Goal: Task Accomplishment & Management: Manage account settings

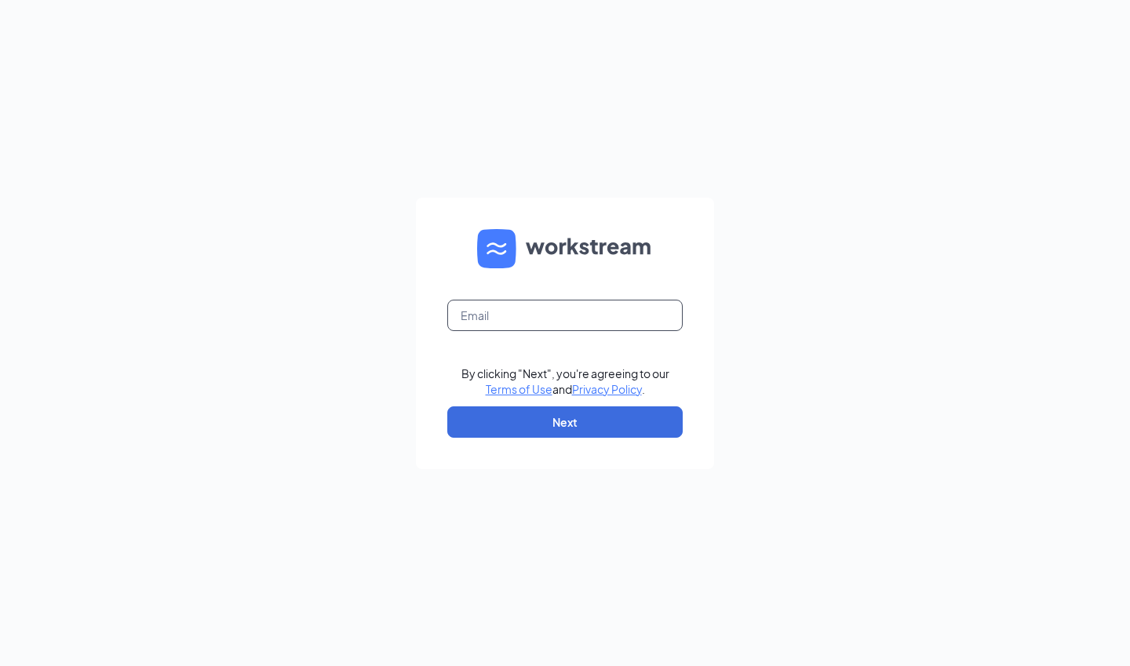
click at [471, 313] on input "text" at bounding box center [564, 315] width 235 height 31
type input "[EMAIL_ADDRESS][DOMAIN_NAME]"
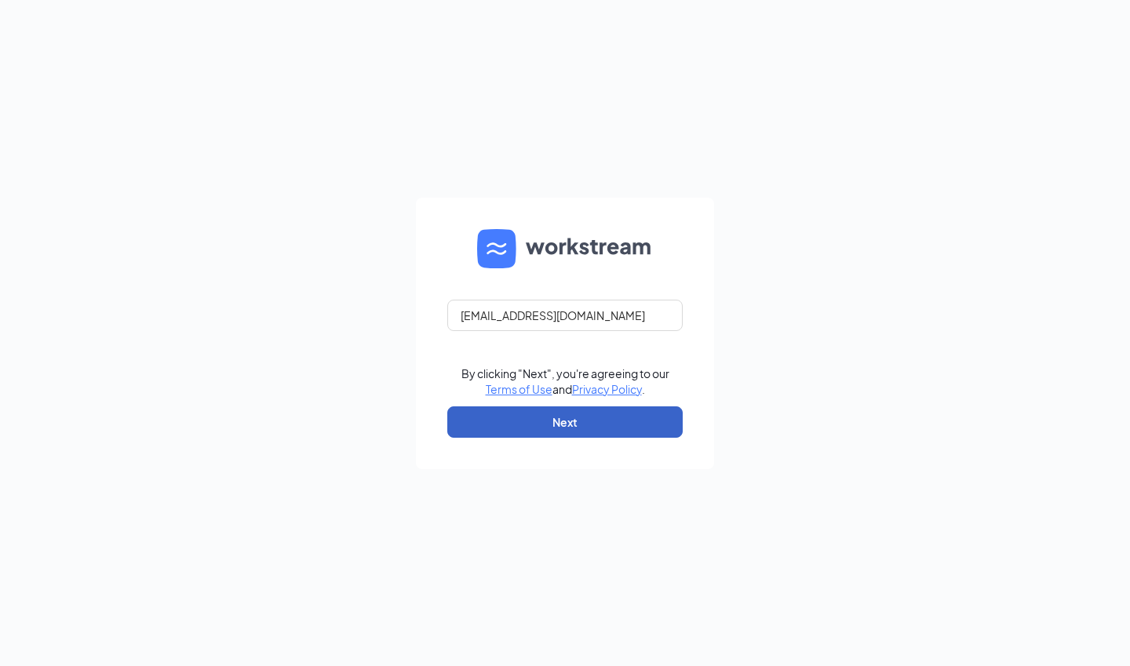
click at [536, 413] on button "Next" at bounding box center [564, 421] width 235 height 31
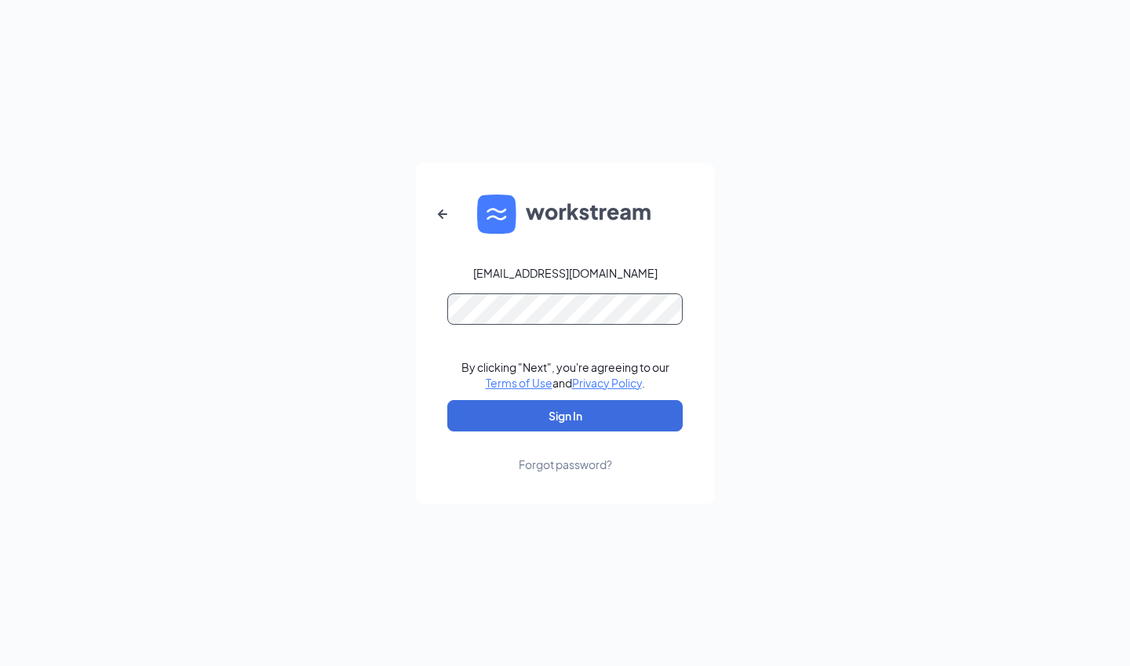
click at [447, 400] on button "Sign In" at bounding box center [564, 415] width 235 height 31
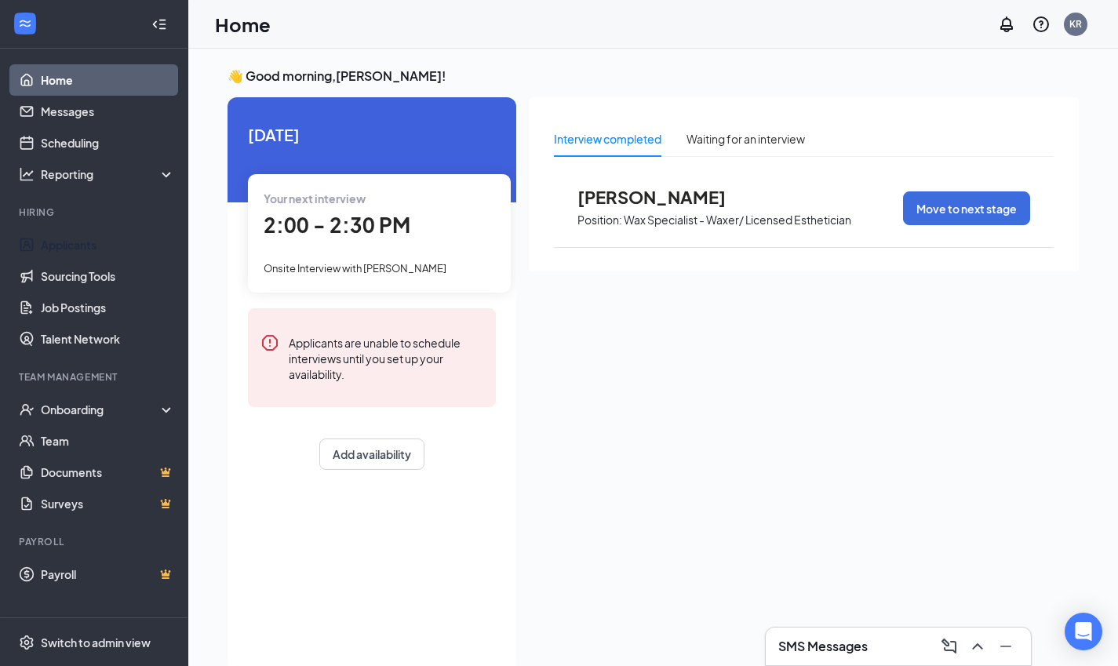
click at [95, 245] on link "Applicants" at bounding box center [108, 244] width 134 height 31
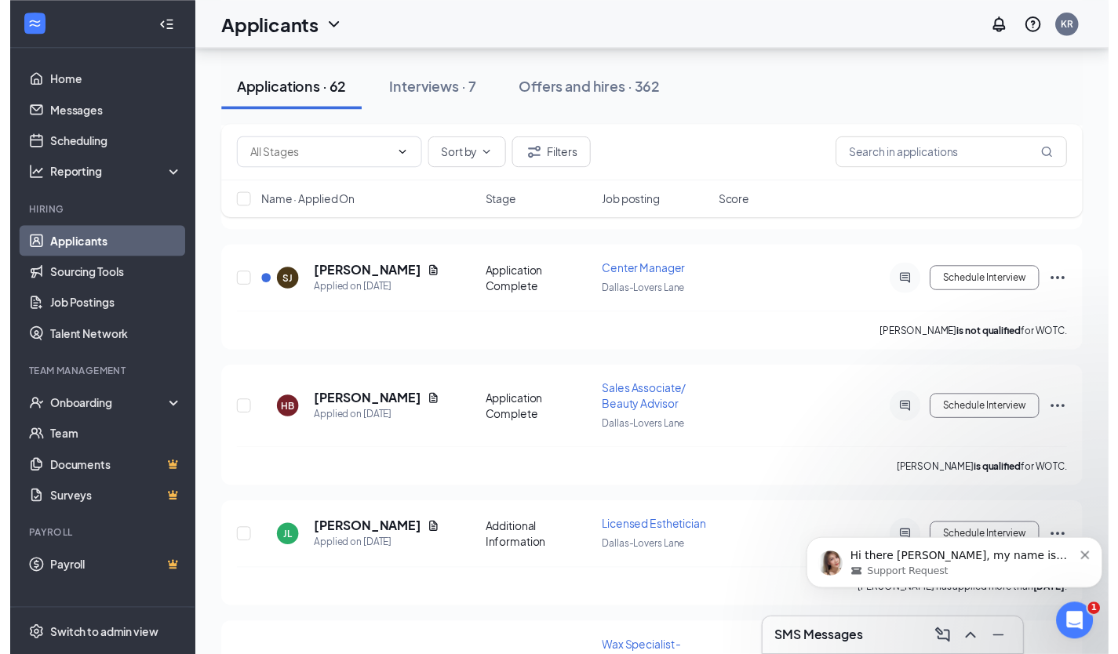
scroll to position [563, 0]
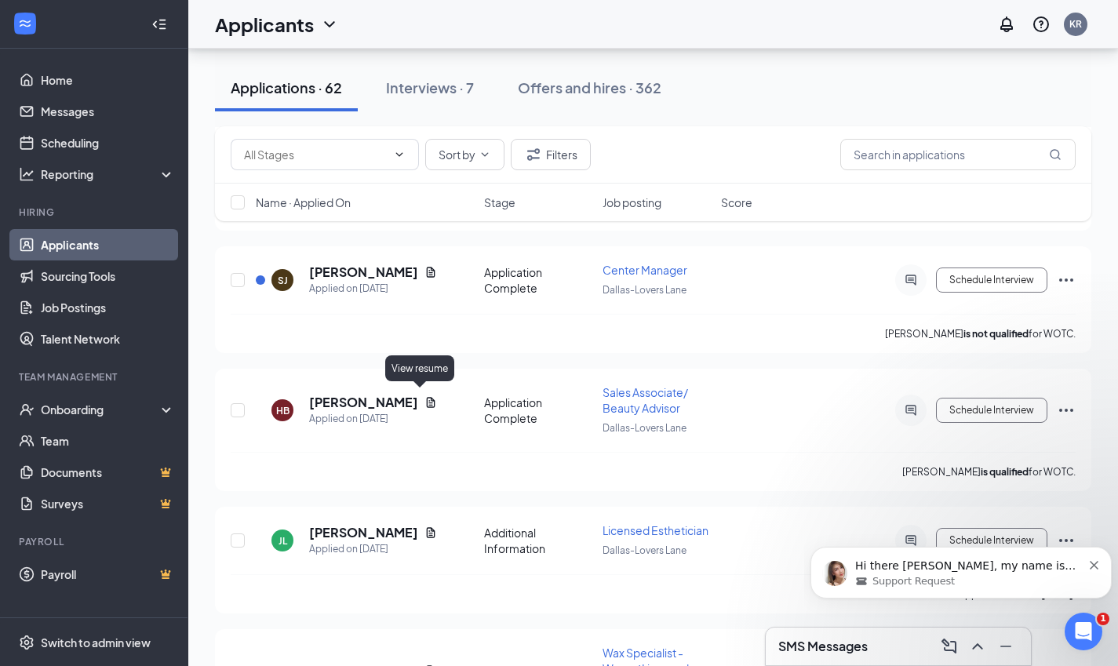
click at [424, 399] on icon "Document" at bounding box center [430, 402] width 13 height 13
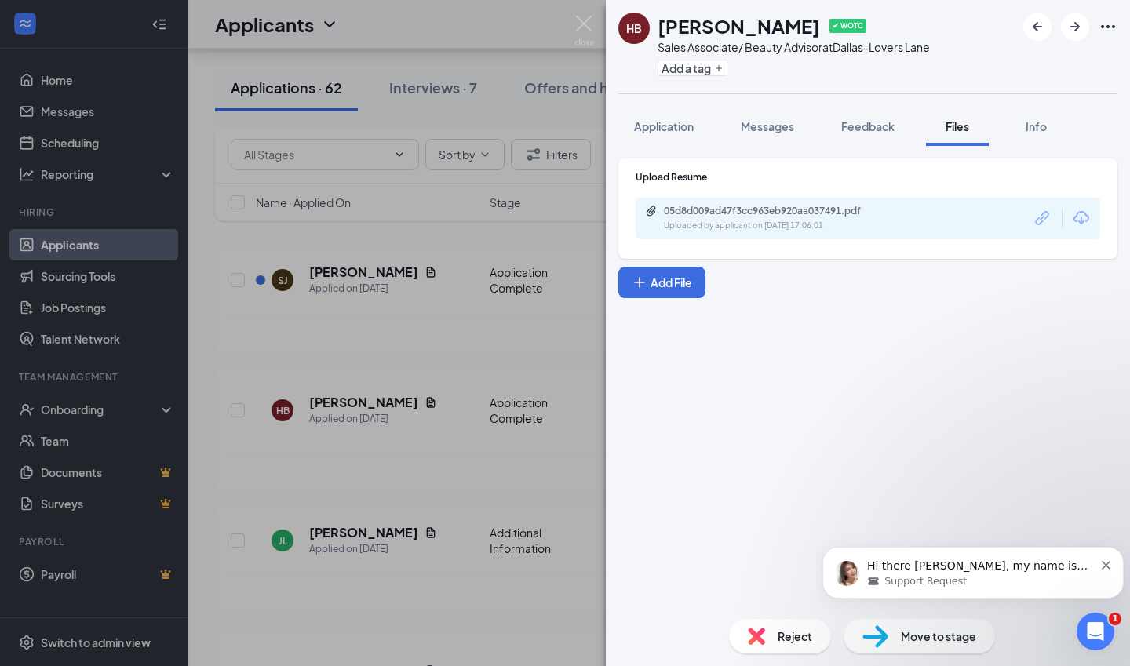
click at [861, 124] on span "Feedback" at bounding box center [867, 126] width 53 height 14
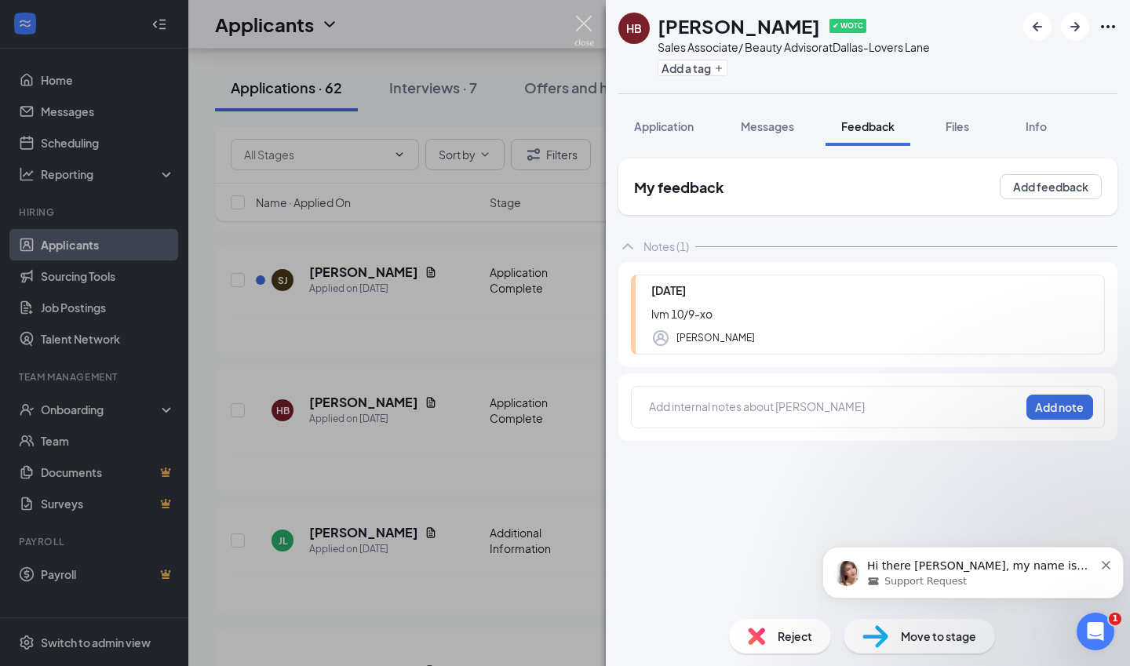
click at [578, 19] on img at bounding box center [584, 31] width 20 height 31
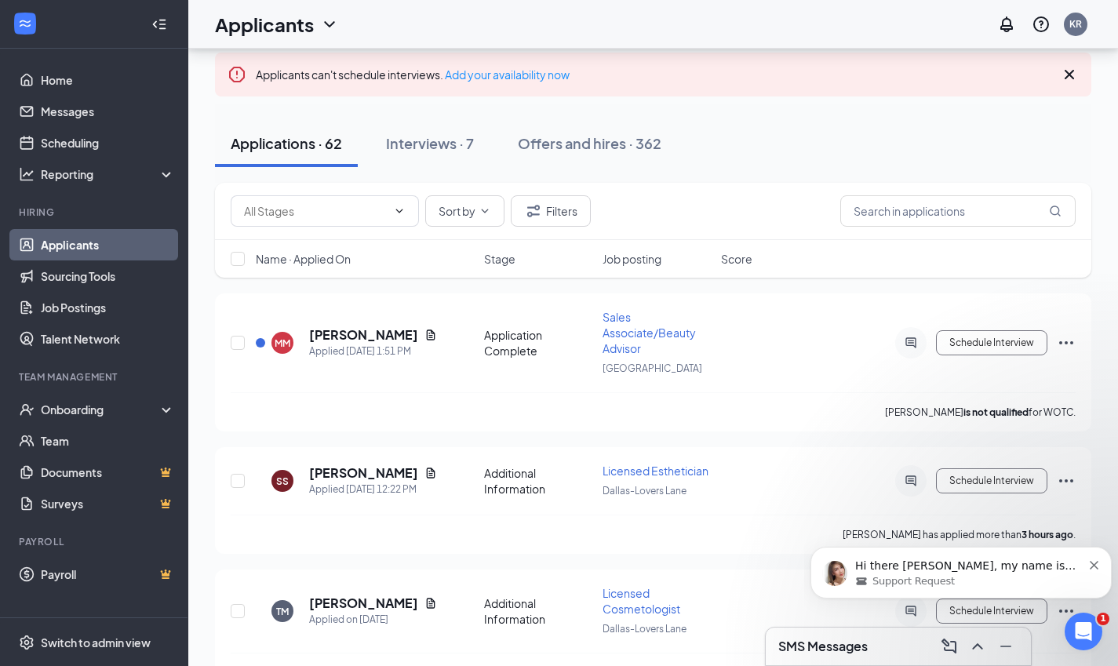
scroll to position [100, 0]
click at [432, 334] on icon "Document" at bounding box center [430, 336] width 13 height 13
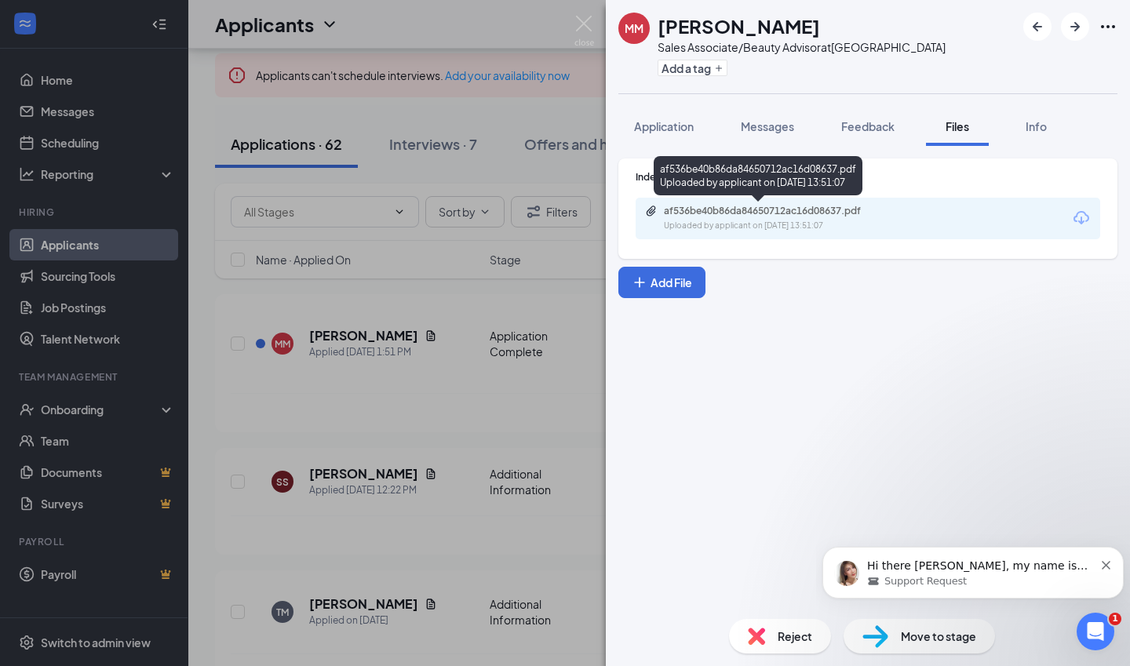
click at [759, 209] on div "af536be40b86da84650712ac16d08637.pdf" at bounding box center [774, 211] width 220 height 13
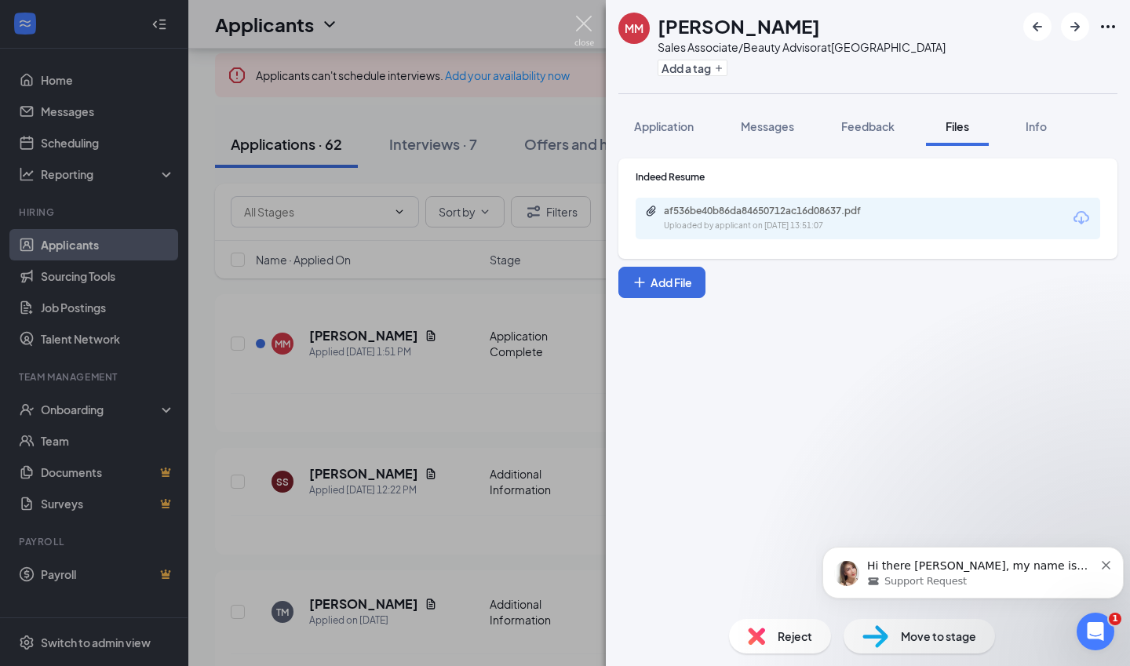
click at [580, 24] on img at bounding box center [584, 31] width 20 height 31
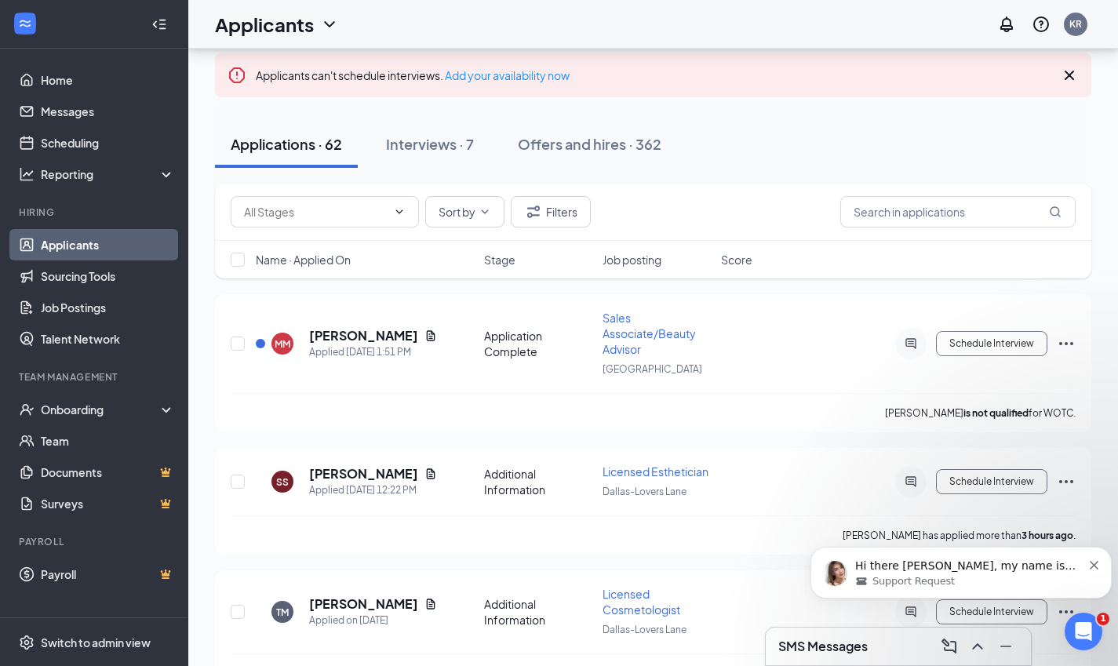
click at [460, 134] on div "Interviews · 7" at bounding box center [430, 144] width 88 height 20
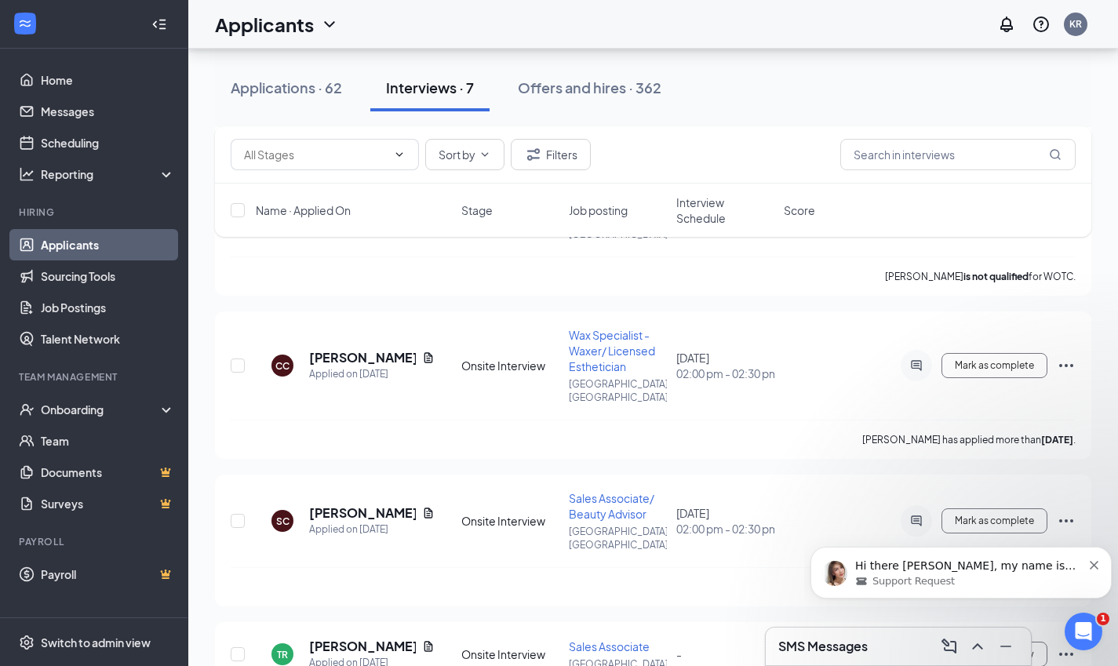
scroll to position [406, 0]
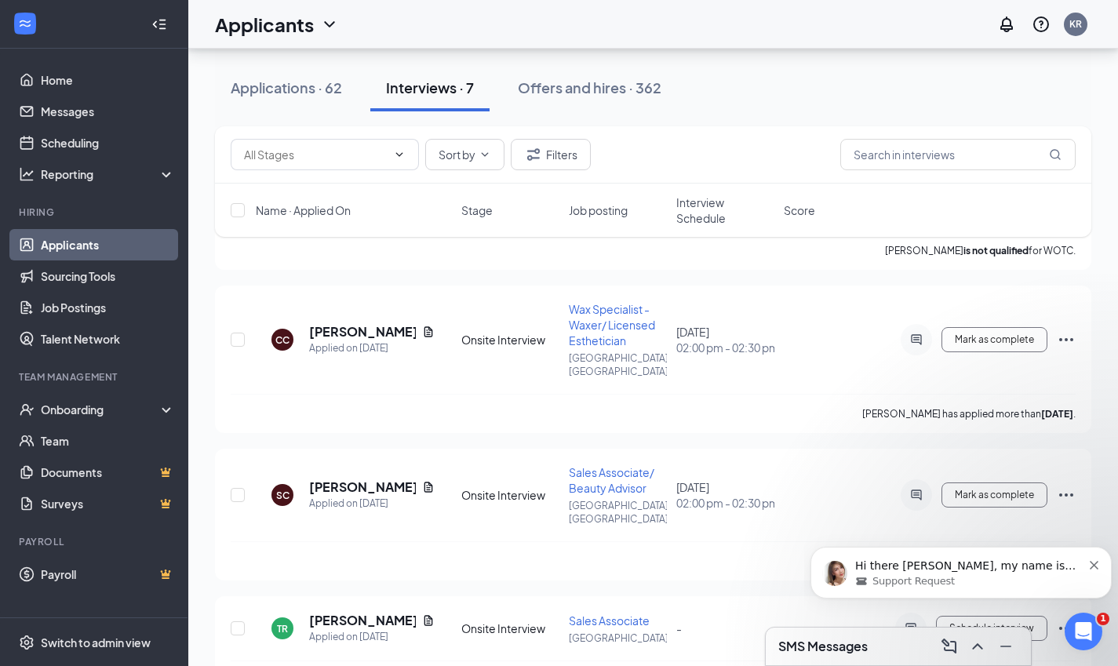
click at [1058, 330] on icon "Ellipses" at bounding box center [1066, 339] width 19 height 19
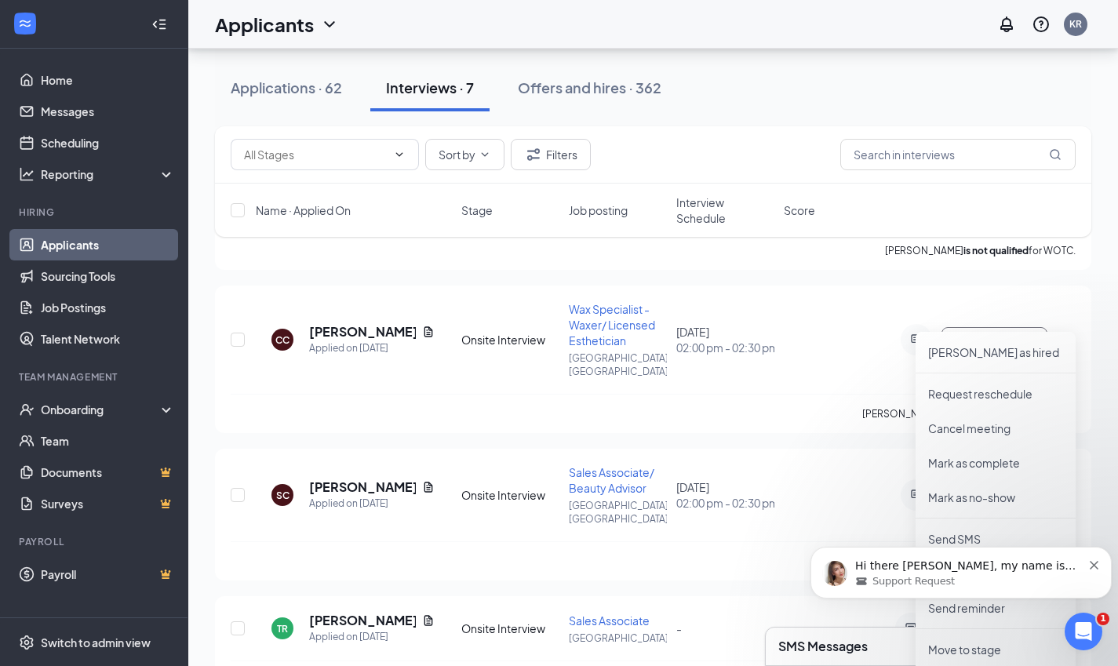
click at [1094, 560] on button "Dismiss notification" at bounding box center [1095, 563] width 10 height 13
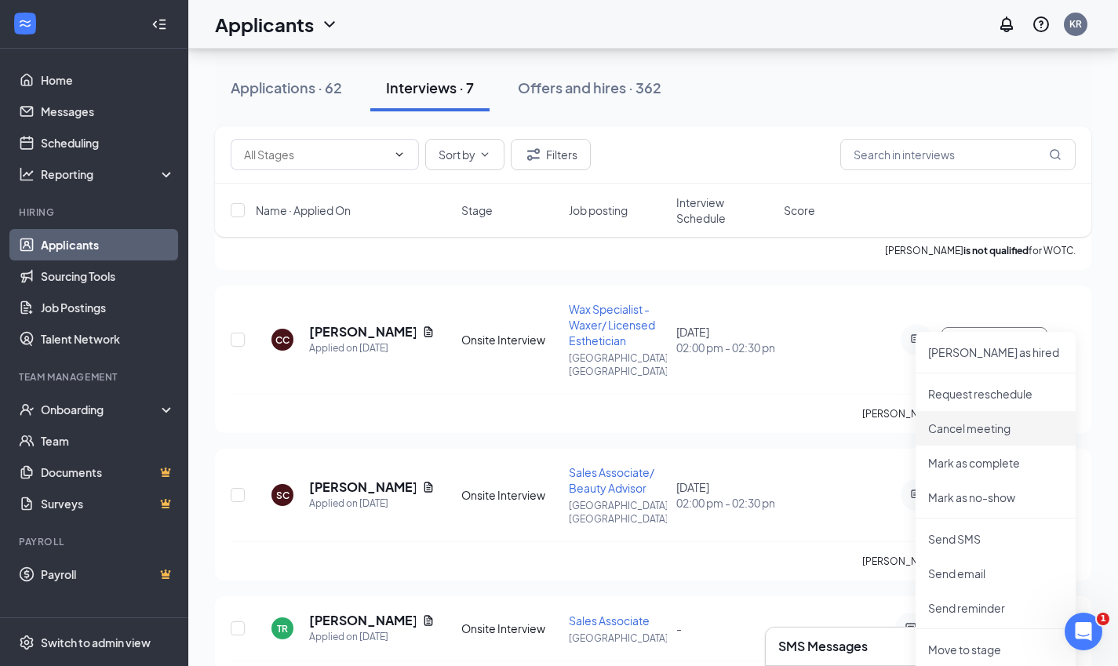
click at [1000, 422] on p "Cancel meeting" at bounding box center [995, 429] width 135 height 16
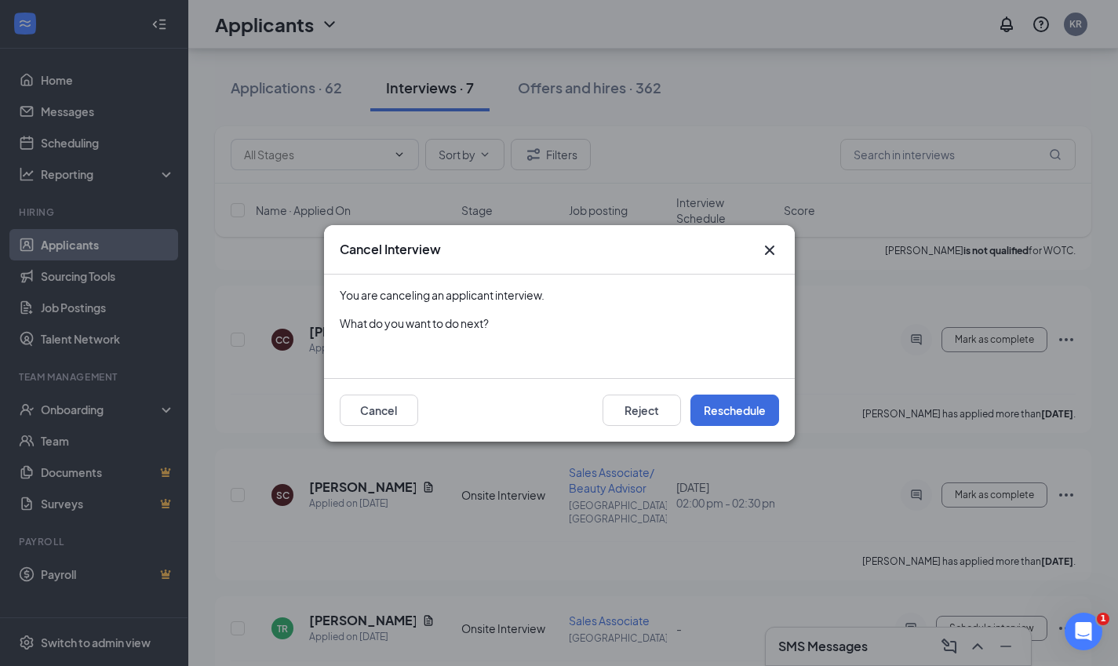
click at [763, 252] on icon "Cross" at bounding box center [769, 250] width 19 height 19
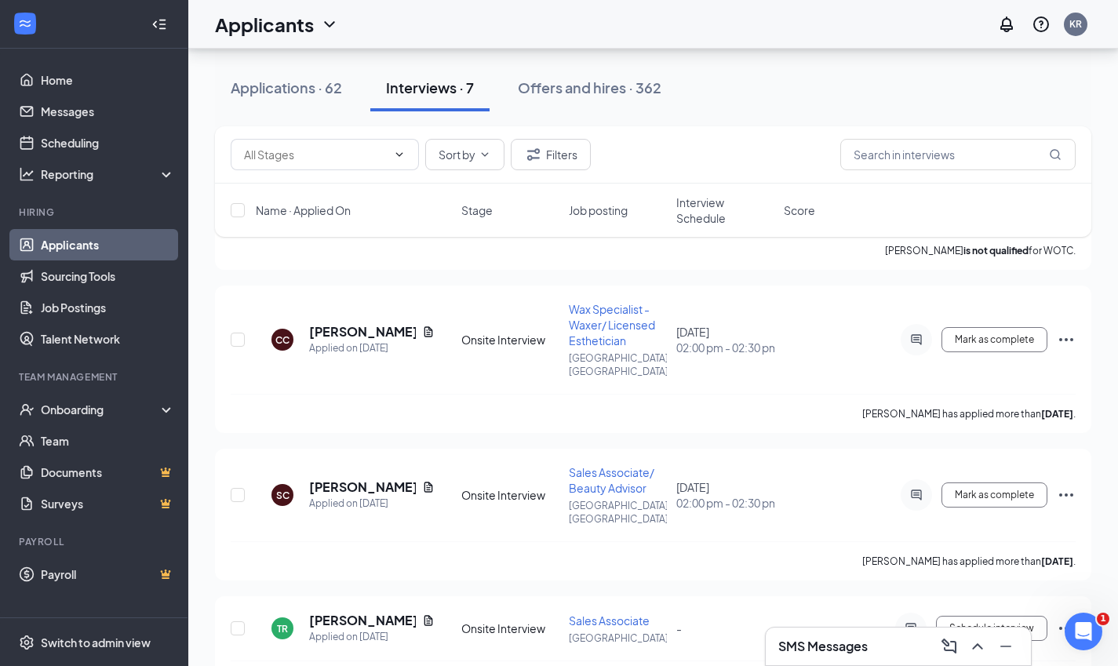
click at [1058, 330] on icon "Ellipses" at bounding box center [1066, 339] width 19 height 19
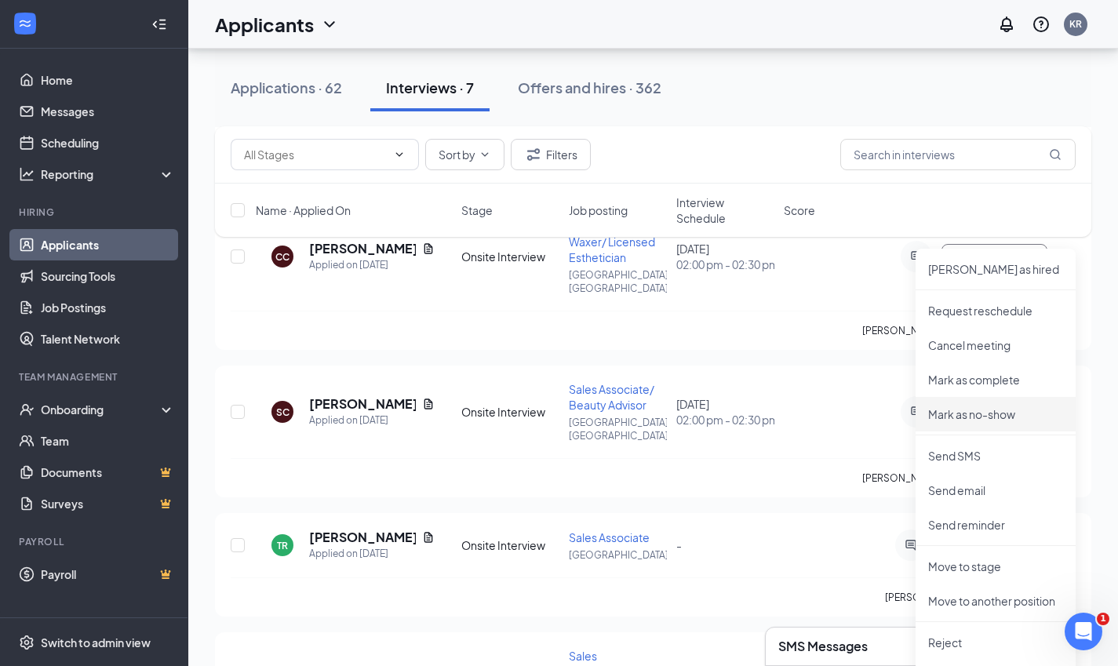
scroll to position [496, 0]
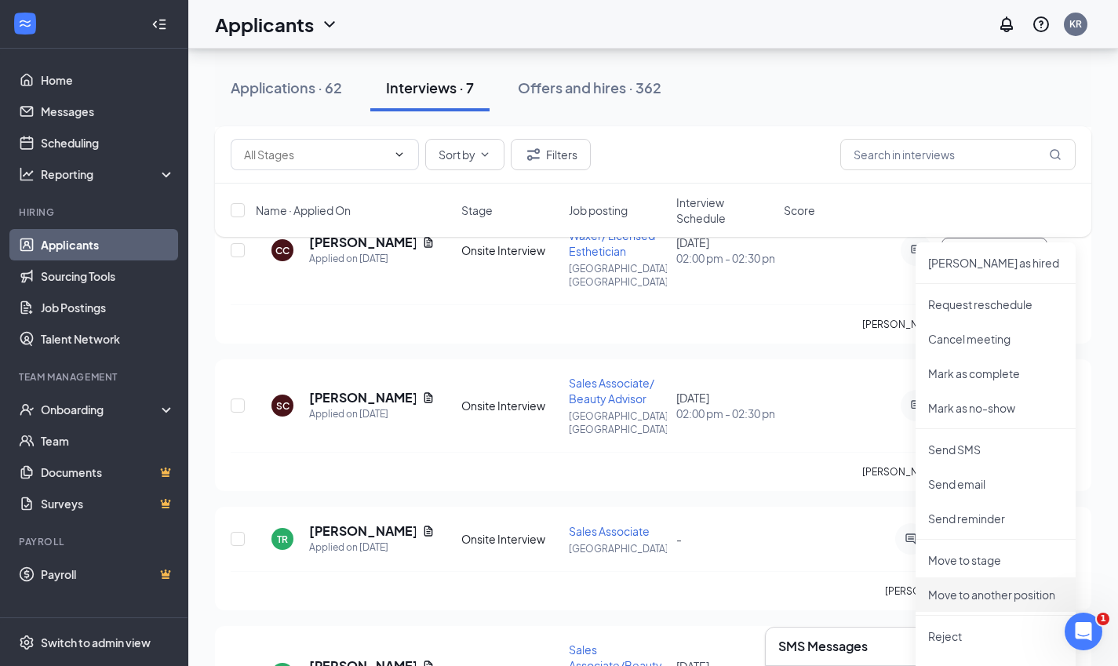
click at [963, 592] on p "Move to another position" at bounding box center [995, 595] width 135 height 16
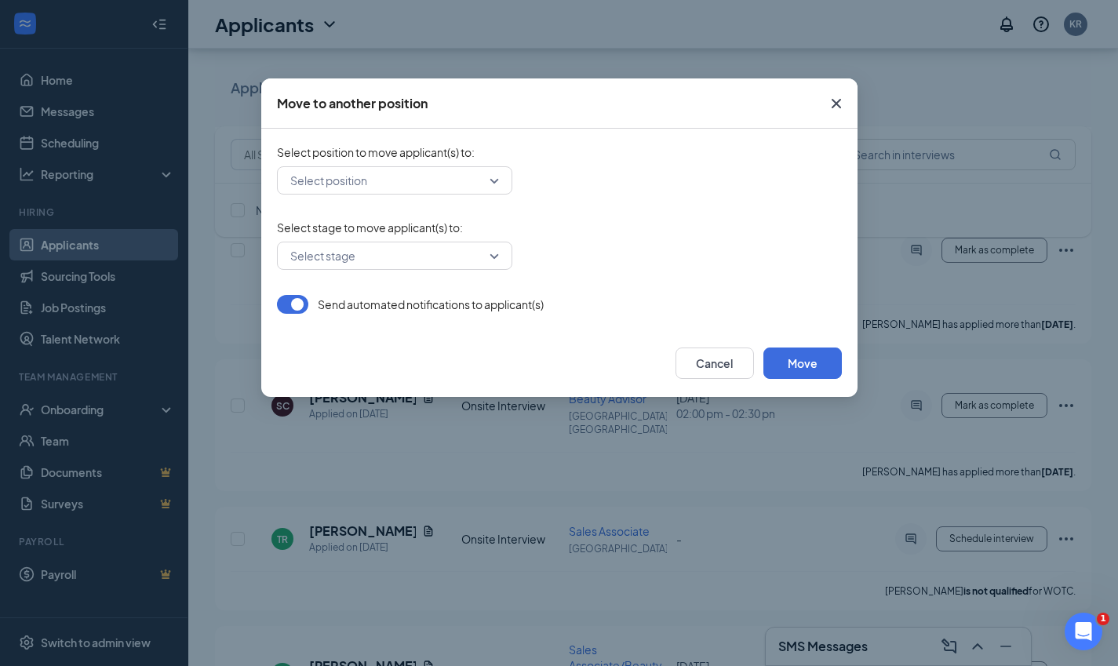
click at [460, 194] on div "Select position" at bounding box center [394, 180] width 235 height 28
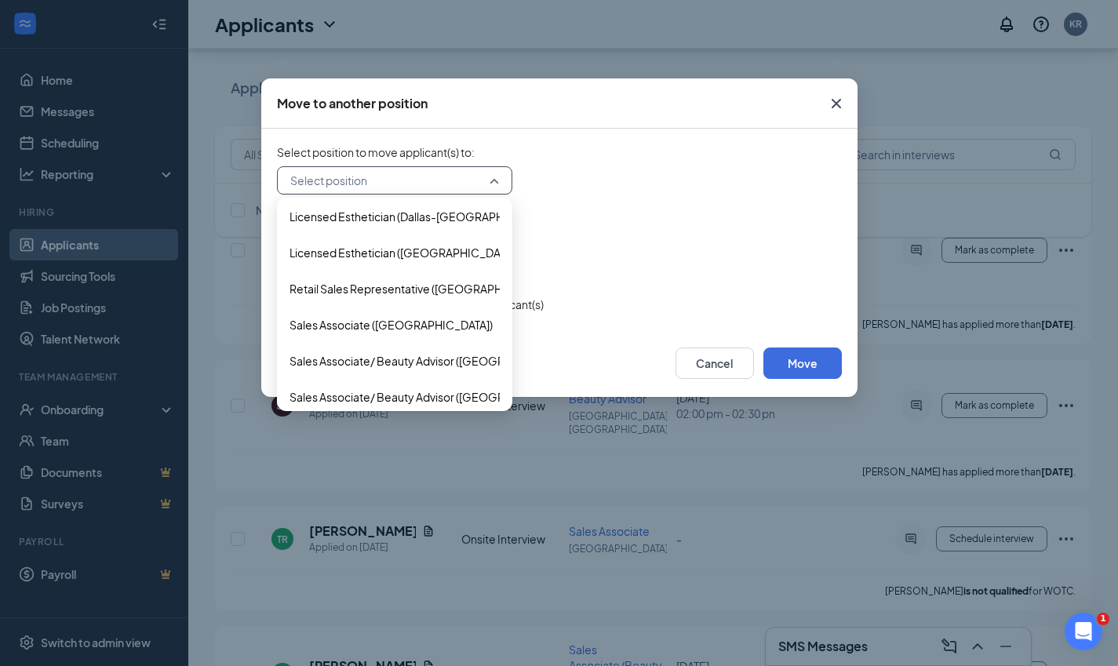
scroll to position [259, 0]
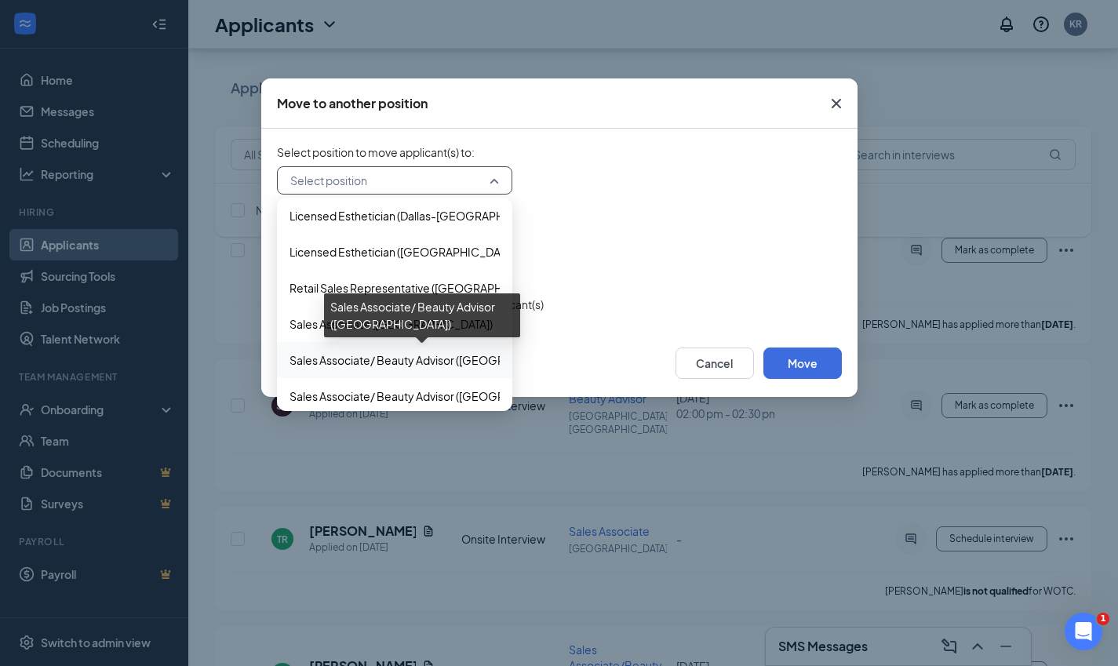
click at [306, 362] on span "Sales Associate/ Beauty Advisor (Dallas-Lakewood)" at bounding box center [433, 359] width 287 height 17
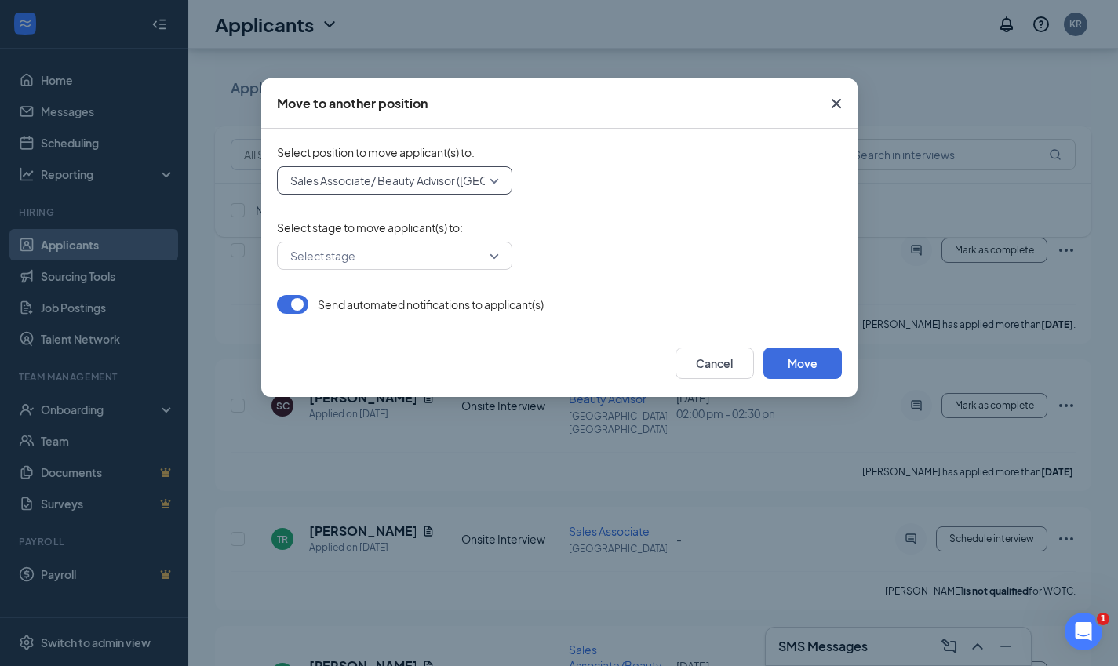
click at [380, 264] on input "search" at bounding box center [389, 255] width 206 height 27
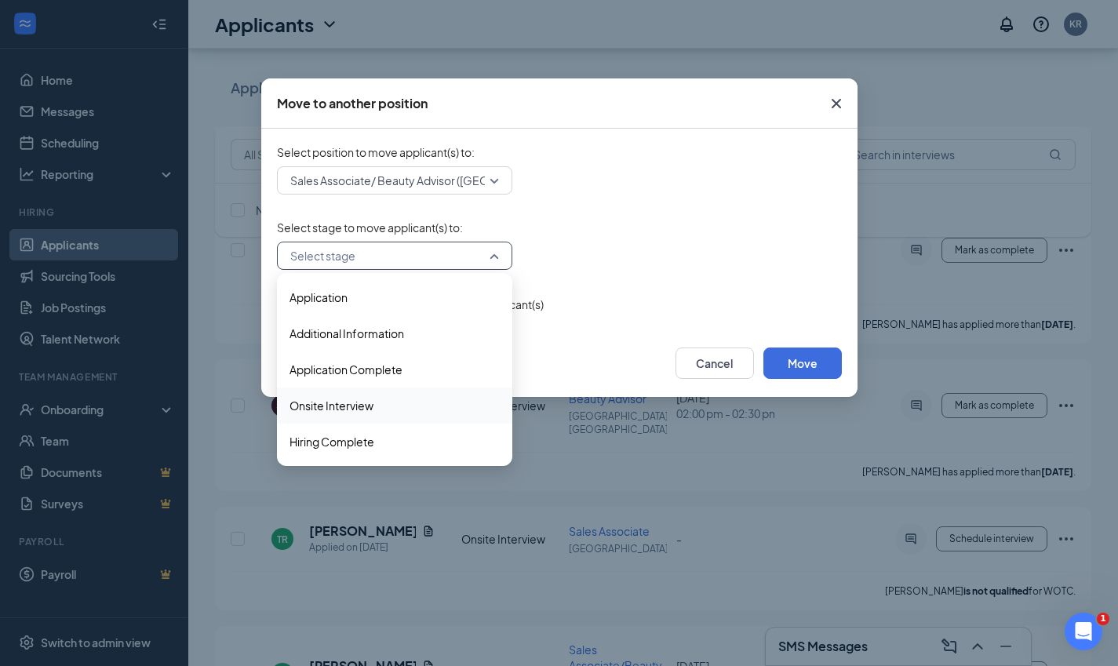
click at [398, 397] on span "Onsite Interview" at bounding box center [395, 405] width 210 height 17
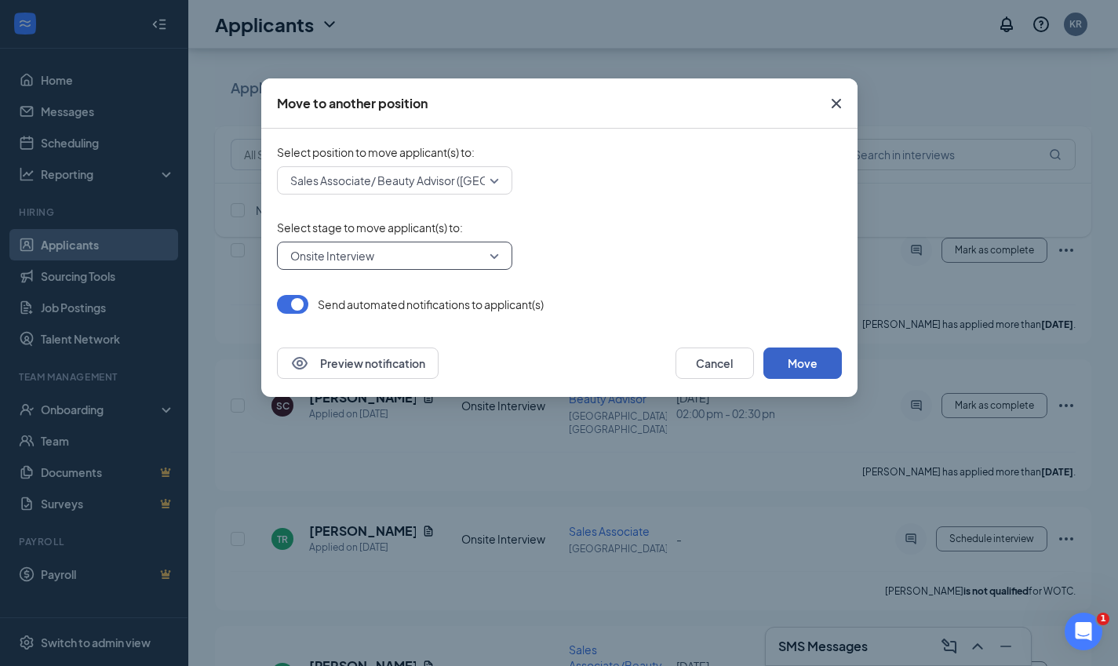
click at [780, 357] on button "Move" at bounding box center [802, 363] width 78 height 31
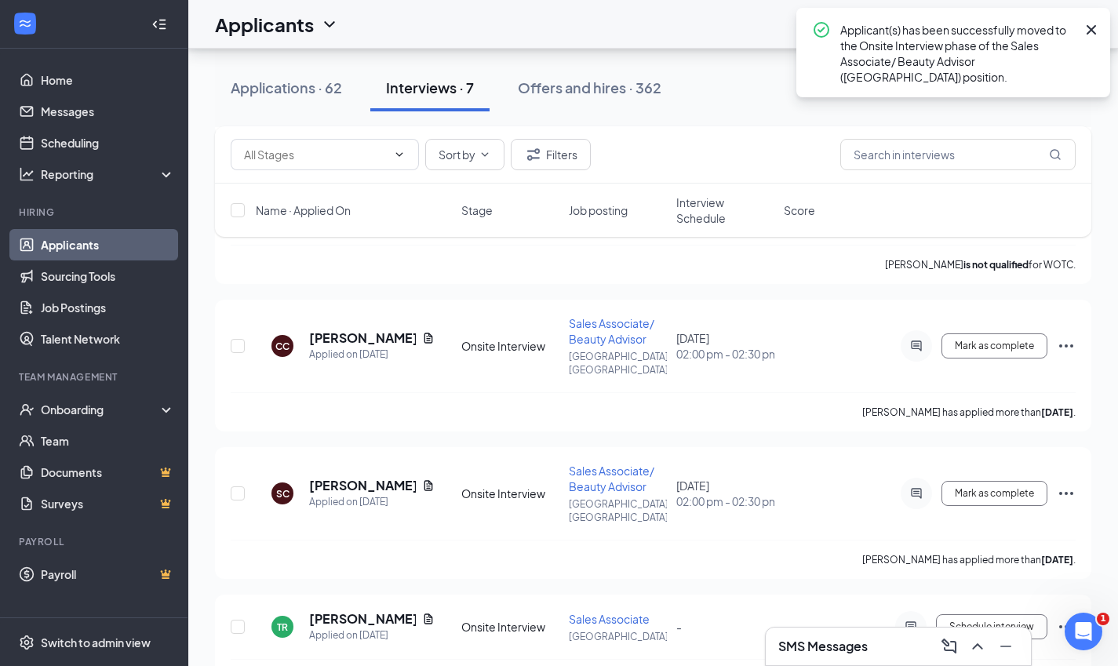
scroll to position [391, 0]
click at [1068, 337] on icon "Ellipses" at bounding box center [1066, 346] width 19 height 19
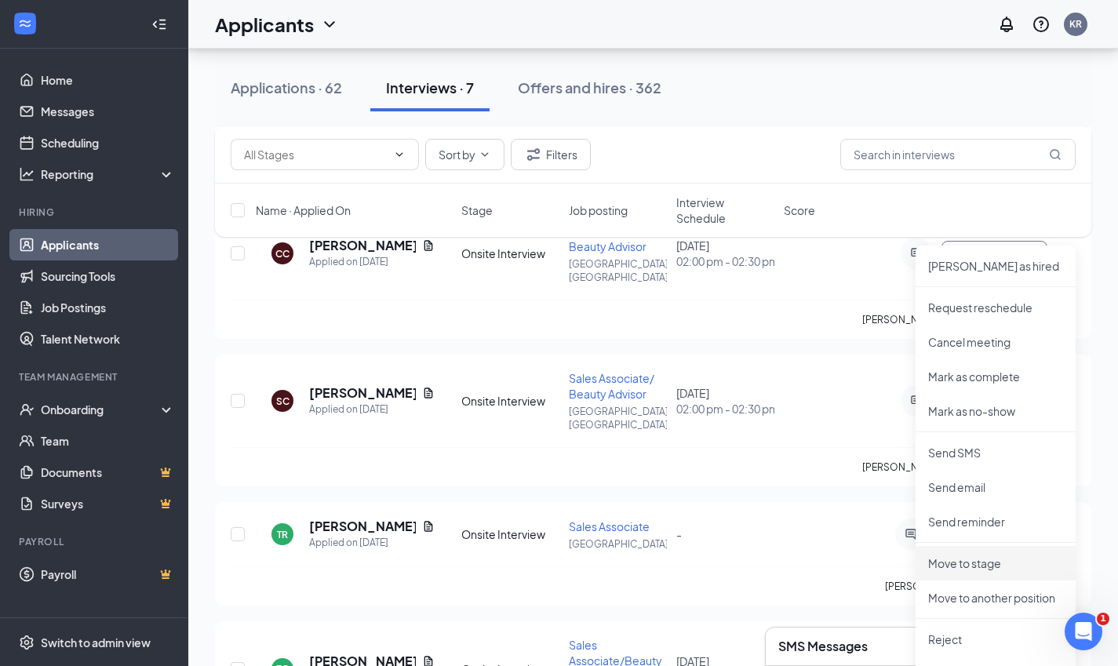
scroll to position [486, 0]
click at [959, 573] on li "Move to stage" at bounding box center [996, 562] width 160 height 35
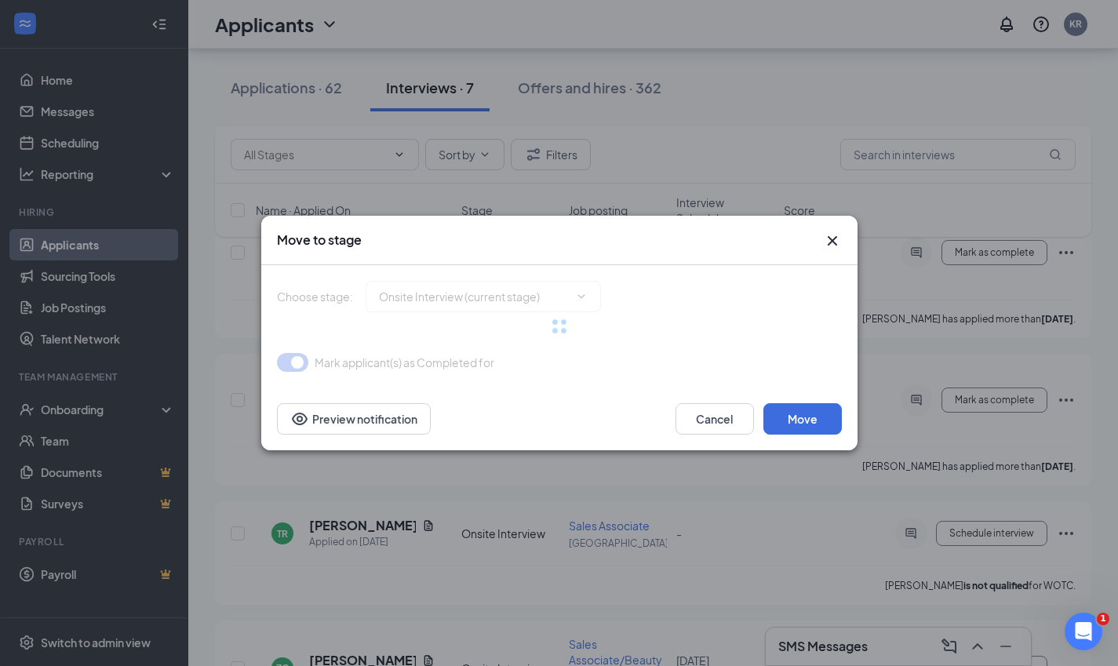
type input "Hiring Complete (final stage)"
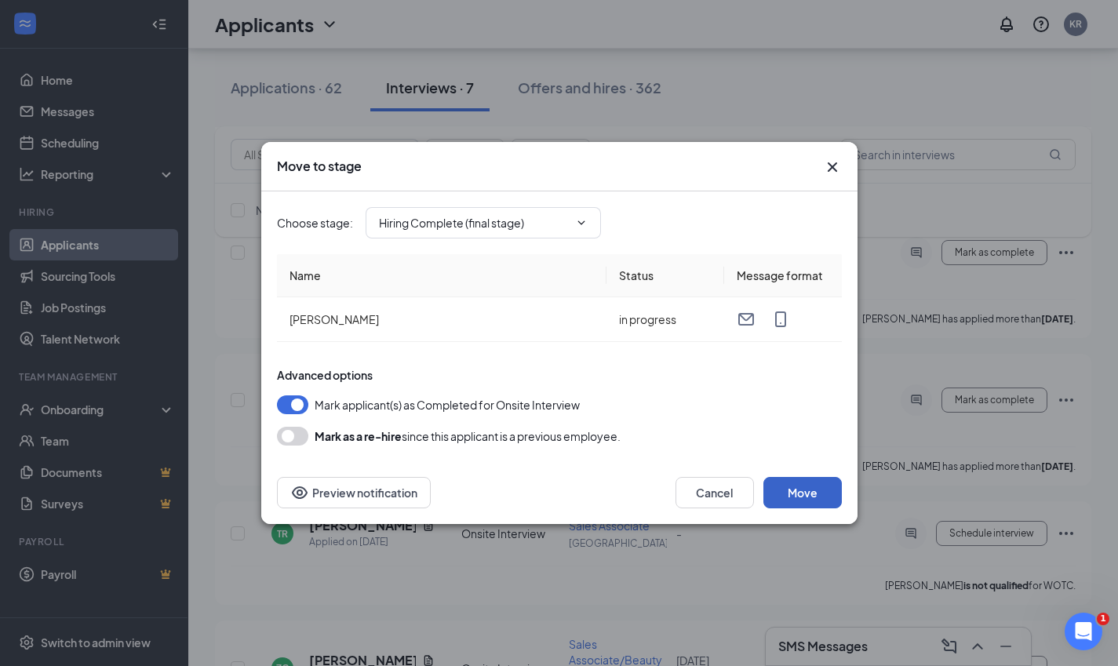
click at [774, 488] on button "Move" at bounding box center [802, 492] width 78 height 31
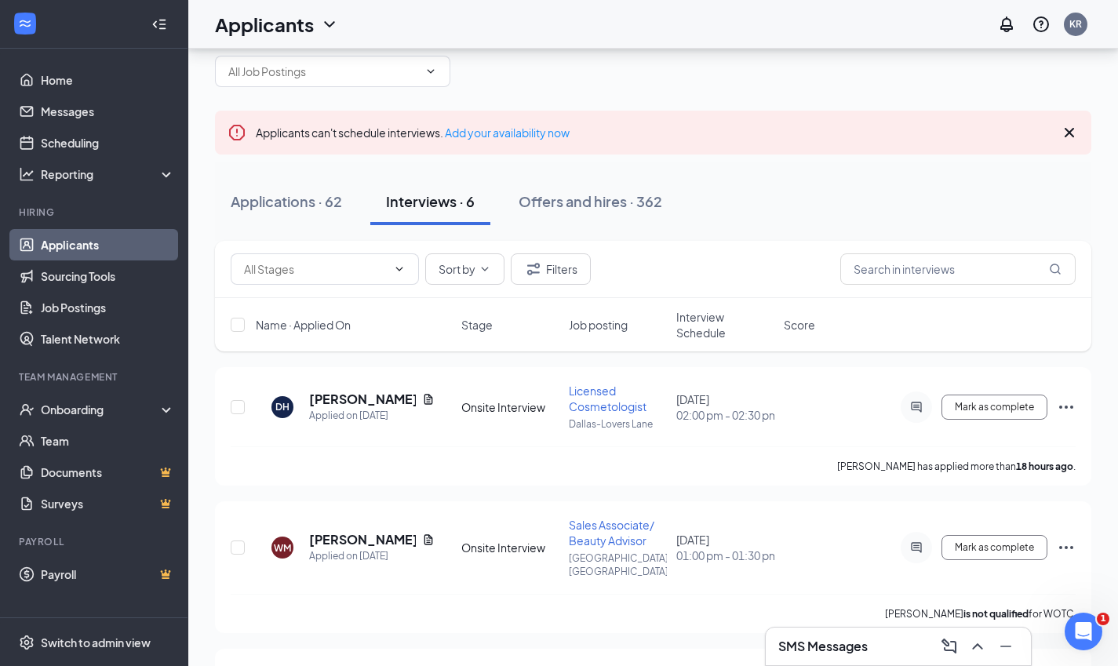
scroll to position [42, 0]
click at [107, 399] on div "Onboarding" at bounding box center [94, 409] width 188 height 31
click at [104, 444] on link "Overview" at bounding box center [108, 440] width 134 height 31
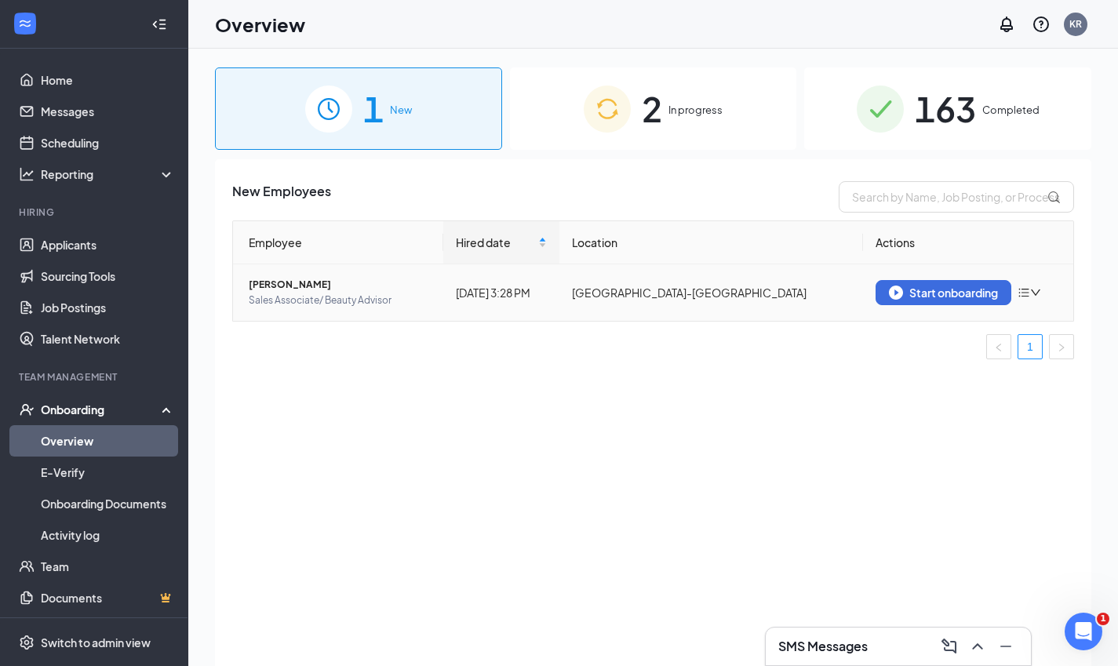
click at [296, 287] on span "Caelen Clinton" at bounding box center [340, 285] width 182 height 16
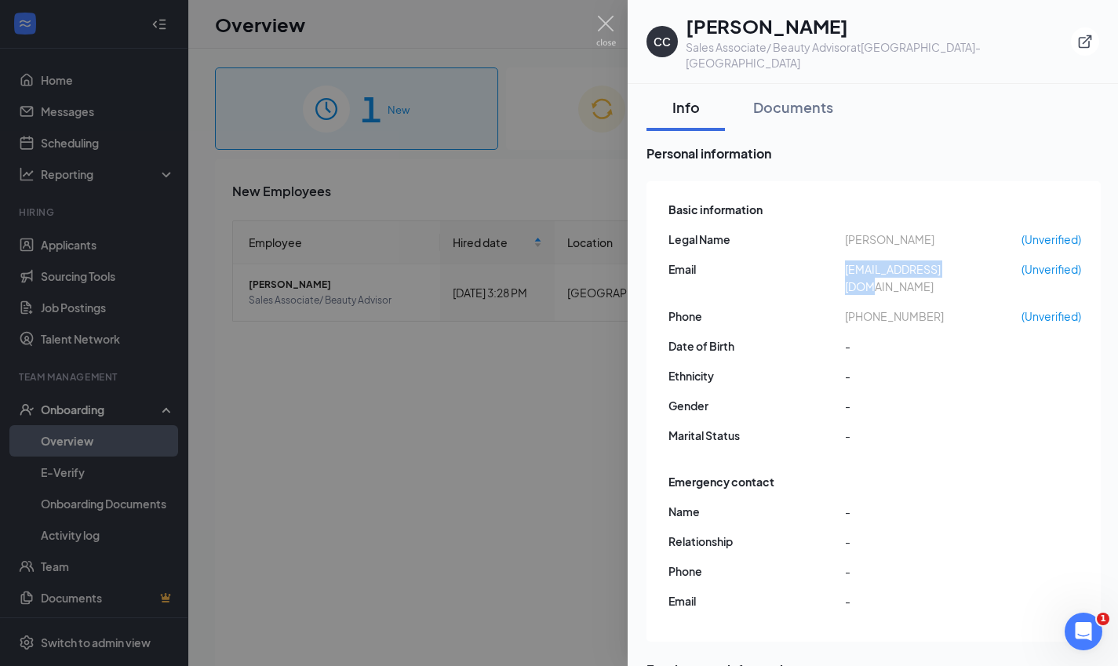
drag, startPoint x: 846, startPoint y: 256, endPoint x: 970, endPoint y: 256, distance: 124.7
click at [970, 260] on span "msch0ppa@icloud.com" at bounding box center [933, 277] width 177 height 35
copy span "msch0ppa@icloud.com"
drag, startPoint x: 861, startPoint y: 285, endPoint x: 924, endPoint y: 289, distance: 62.9
click at [924, 308] on span "+14697244031" at bounding box center [933, 316] width 177 height 17
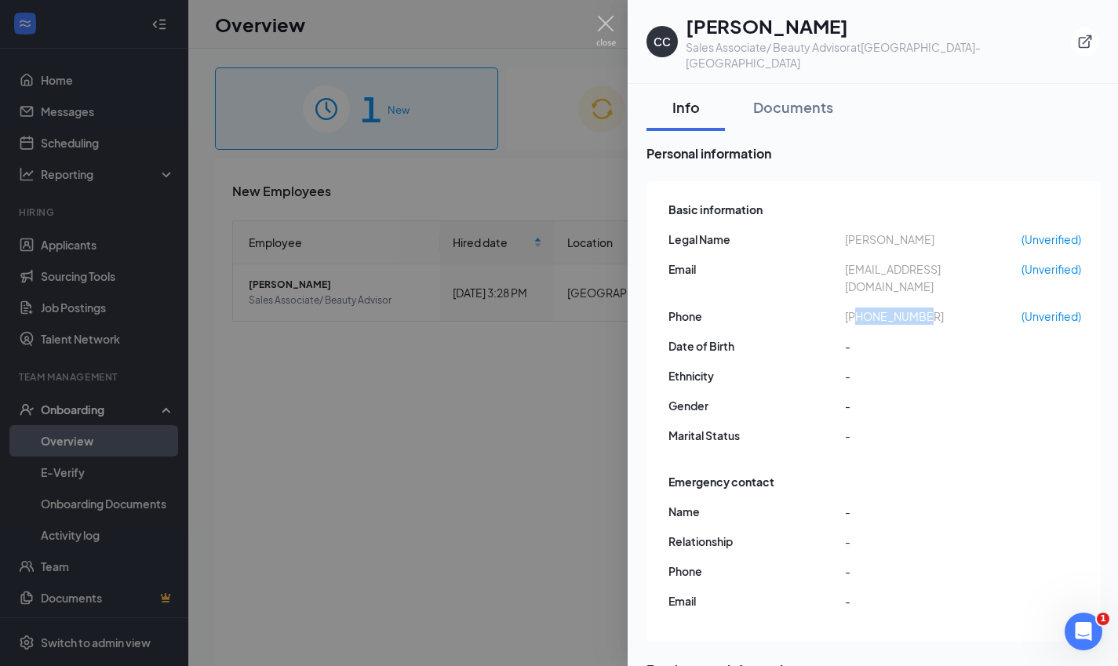
copy span "4697244031"
drag, startPoint x: 847, startPoint y: 256, endPoint x: 962, endPoint y: 260, distance: 114.6
click at [962, 260] on span "msch0ppa@icloud.com" at bounding box center [933, 277] width 177 height 35
copy span "msch0ppa@icloud.co"
click at [896, 308] on span "+14697244031" at bounding box center [933, 316] width 177 height 17
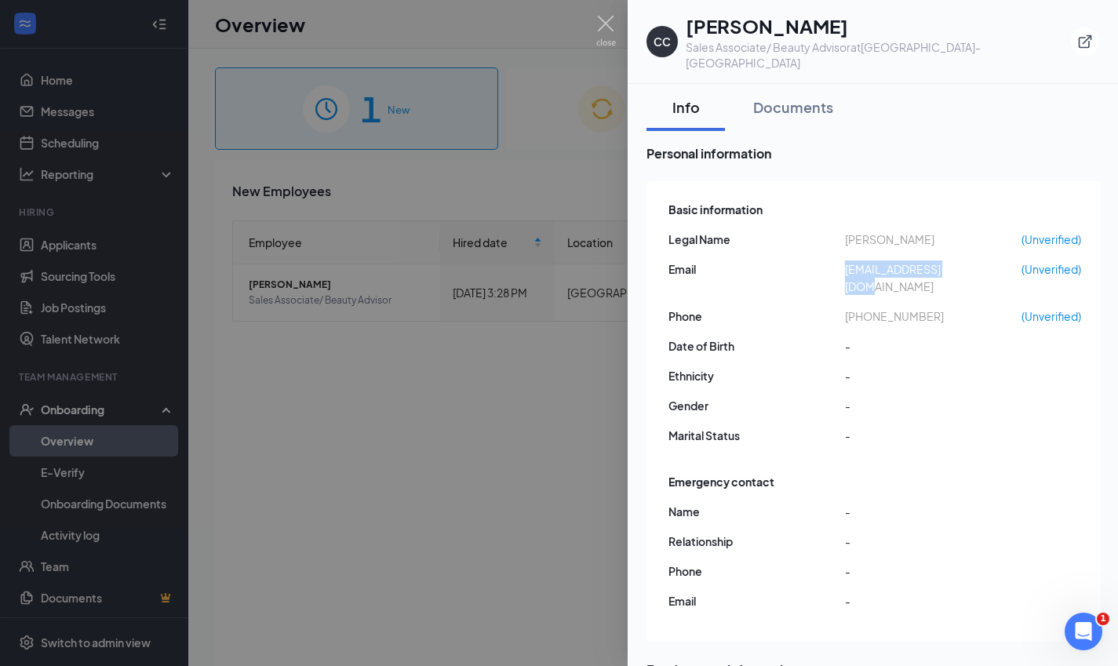
drag, startPoint x: 846, startPoint y: 254, endPoint x: 978, endPoint y: 264, distance: 132.9
click at [978, 264] on div "Basic information Legal Name Caelen Clinton (Unverified) Email msch0ppa@icloud.…" at bounding box center [874, 327] width 413 height 260
copy span "msch0ppa@icloud.com"
click at [604, 32] on img at bounding box center [606, 31] width 20 height 31
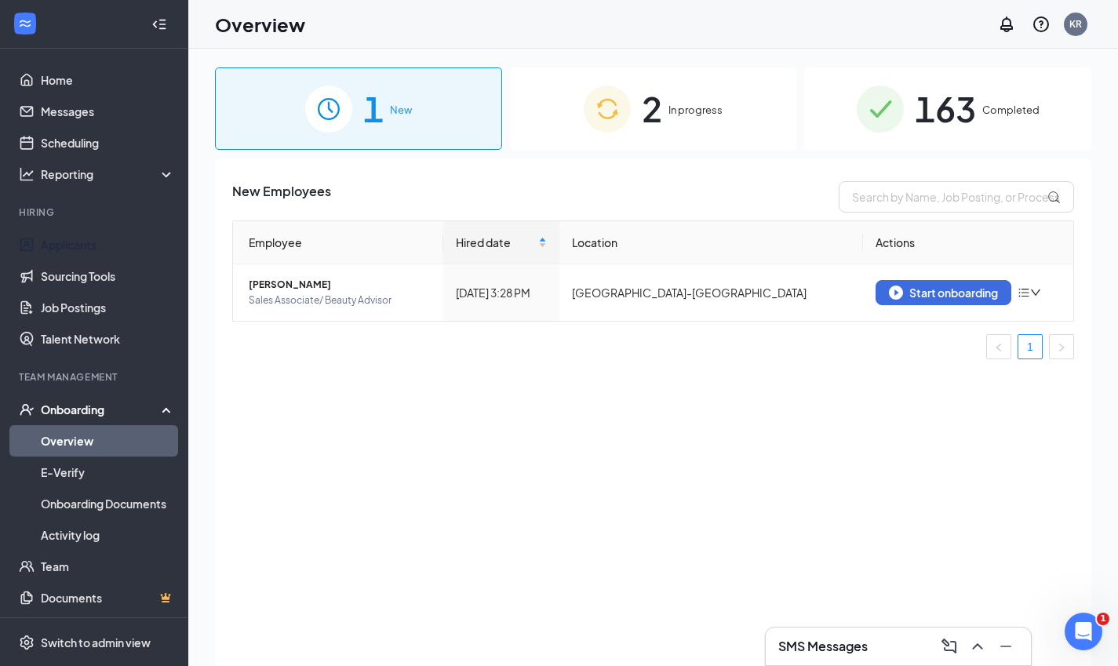
click at [82, 255] on link "Applicants" at bounding box center [108, 244] width 134 height 31
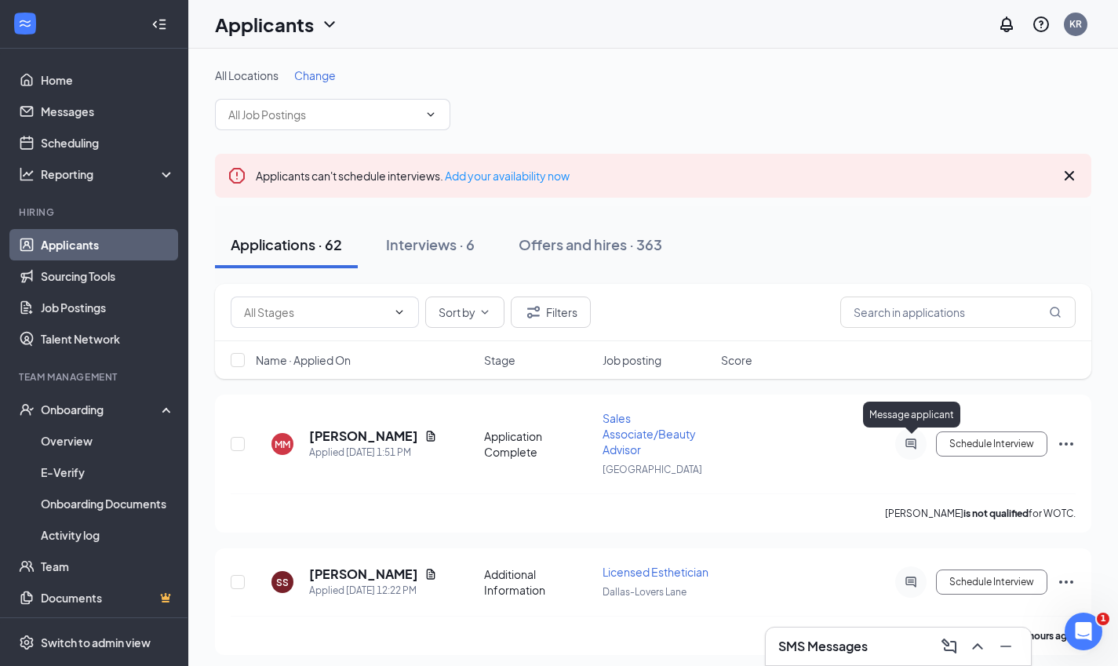
click at [909, 444] on icon "ActiveChat" at bounding box center [910, 444] width 19 height 13
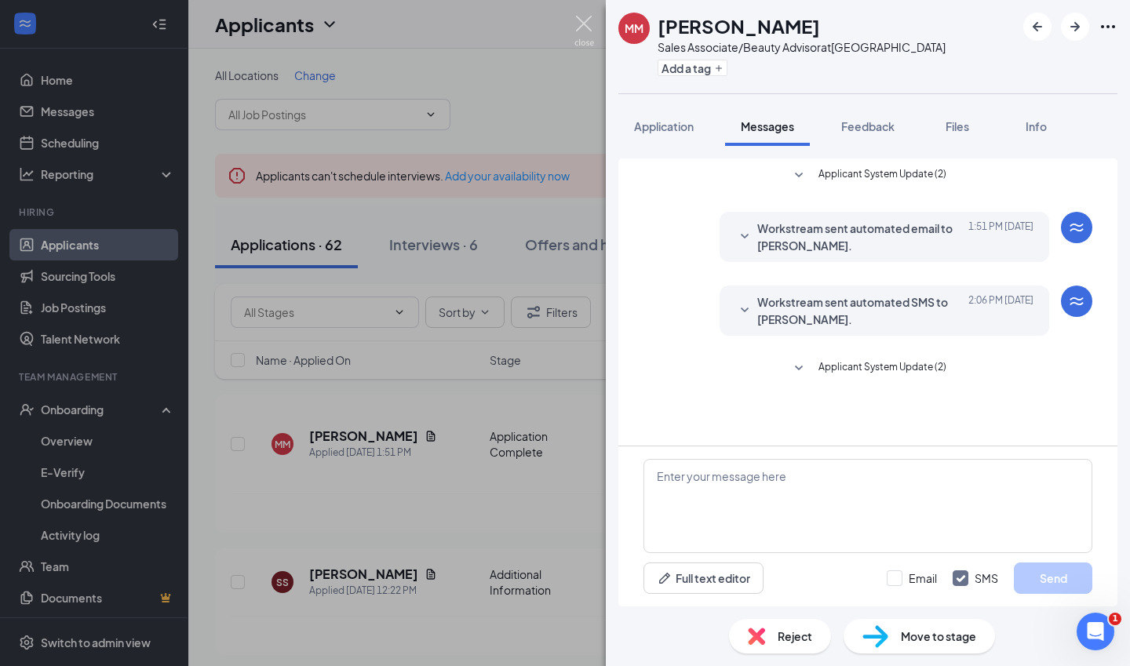
click at [584, 31] on img at bounding box center [584, 31] width 20 height 31
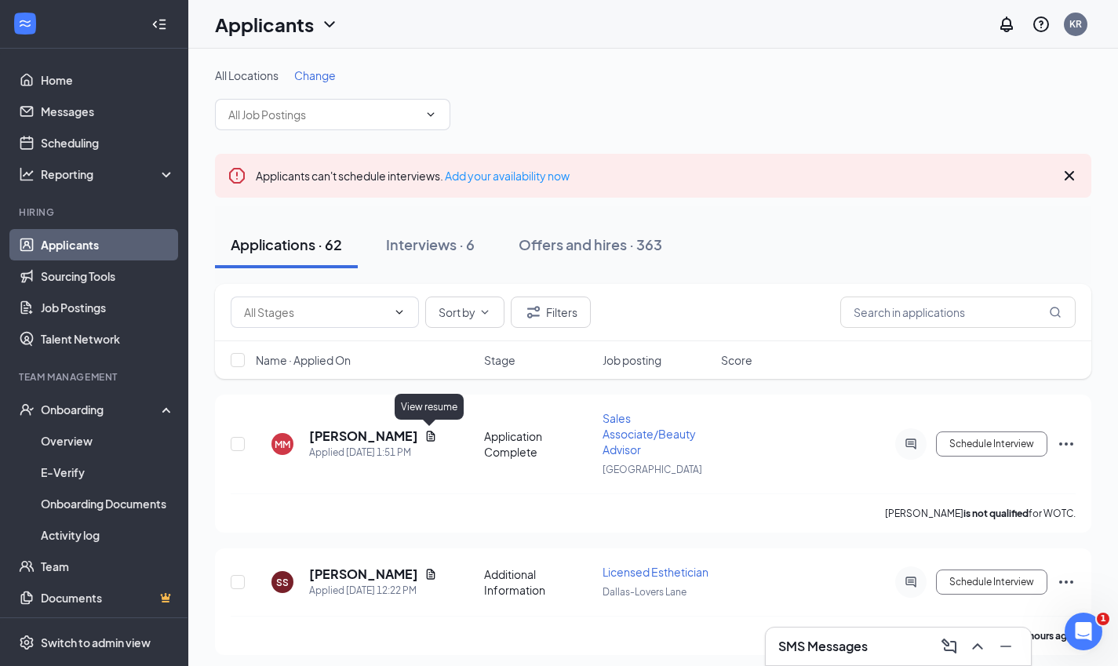
click at [434, 430] on icon "Document" at bounding box center [430, 436] width 13 height 13
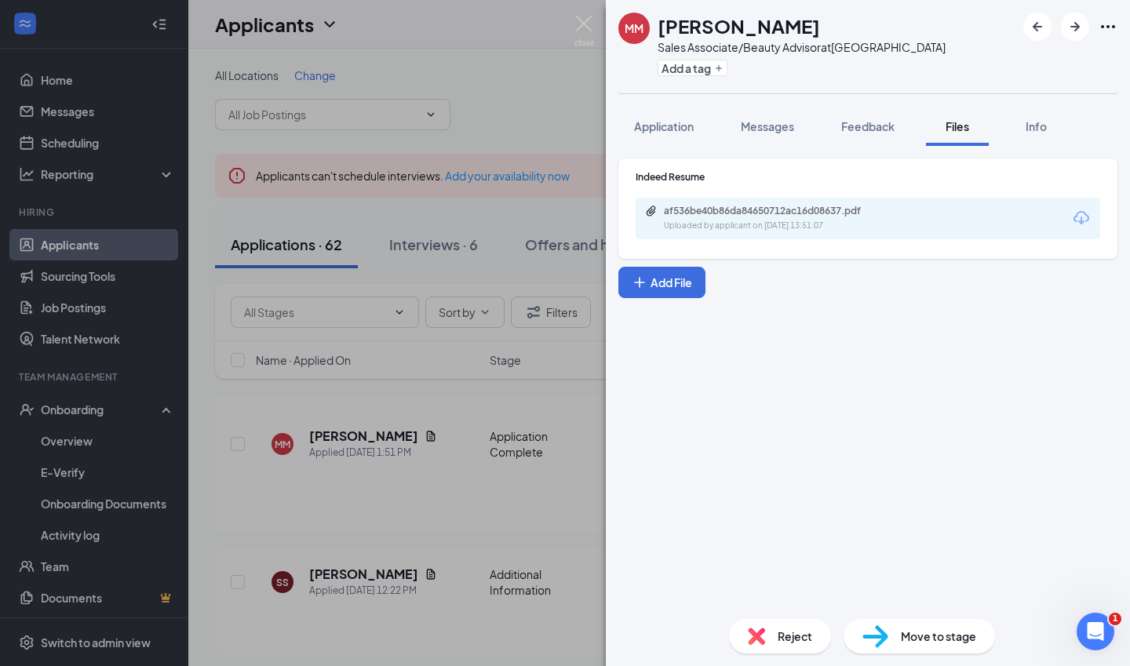
click at [879, 122] on span "Feedback" at bounding box center [867, 126] width 53 height 14
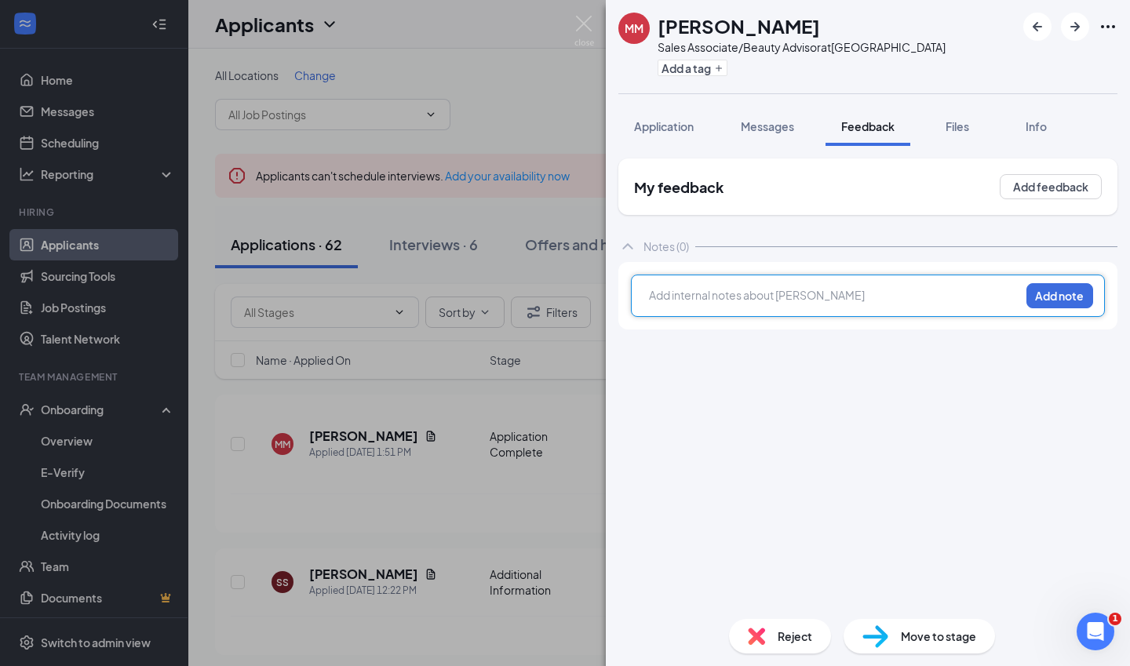
click at [767, 302] on div at bounding box center [835, 295] width 370 height 16
click at [1054, 284] on button "Add note" at bounding box center [1059, 295] width 67 height 25
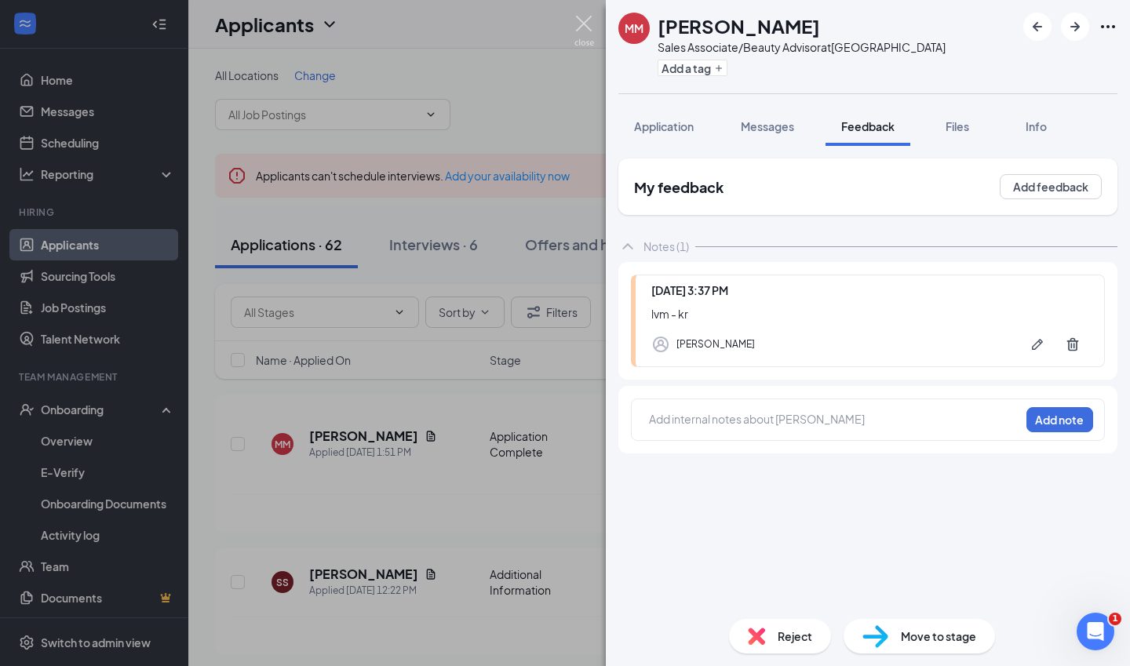
click at [588, 42] on img at bounding box center [584, 31] width 20 height 31
